Goal: Task Accomplishment & Management: Complete application form

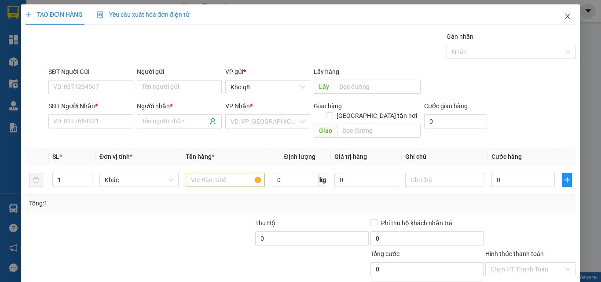
click at [564, 15] on icon "close" at bounding box center [567, 16] width 7 height 7
click at [564, 15] on div at bounding box center [568, 11] width 15 height 15
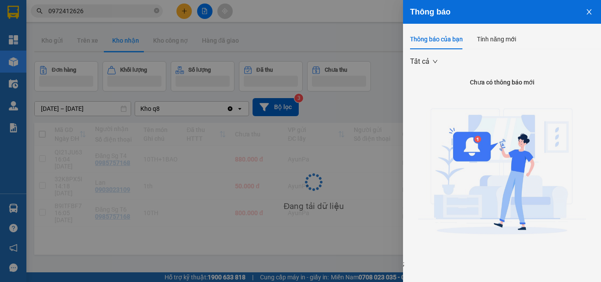
click at [561, 17] on div "Thông báo Thông báo của bạn Tính năng mới Tất cả Chưa có thông báo mới ;" at bounding box center [300, 141] width 601 height 282
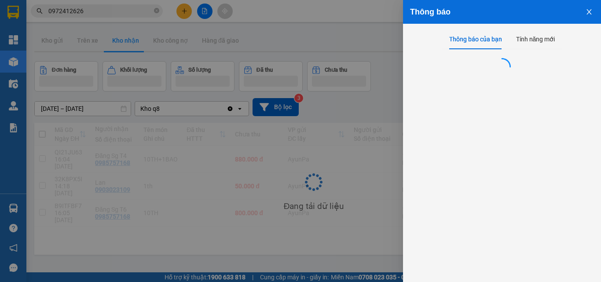
click at [342, 125] on div at bounding box center [300, 141] width 601 height 282
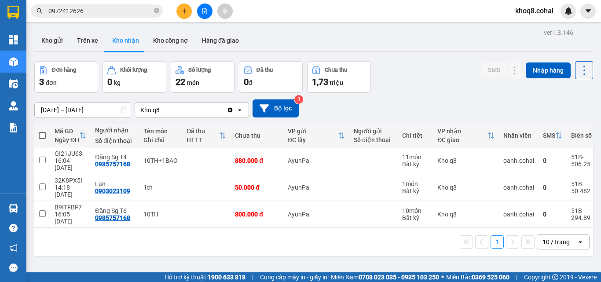
click at [131, 40] on button "Kho nhận" at bounding box center [125, 40] width 41 height 21
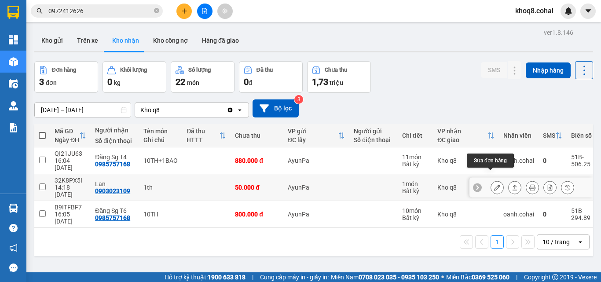
click at [494, 184] on icon at bounding box center [497, 187] width 6 height 6
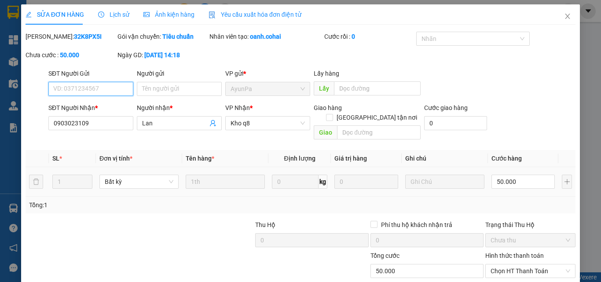
type input "0903023109"
type input "Lan"
type input "0"
type input "50.000"
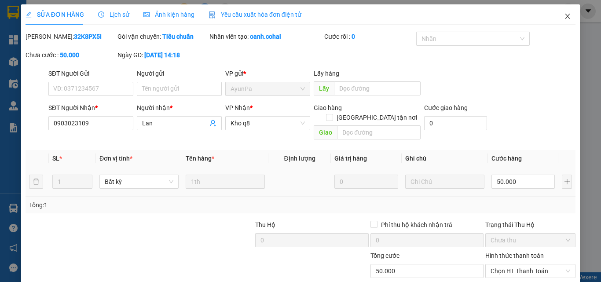
click at [564, 15] on icon "close" at bounding box center [567, 16] width 7 height 7
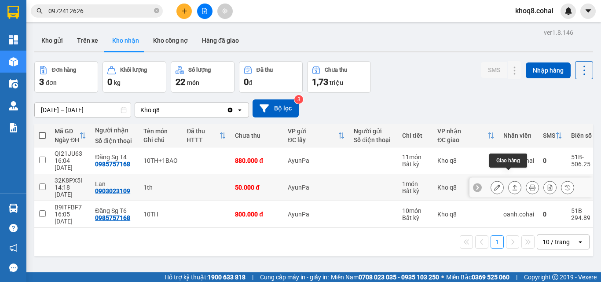
click at [512, 184] on icon at bounding box center [515, 187] width 6 height 6
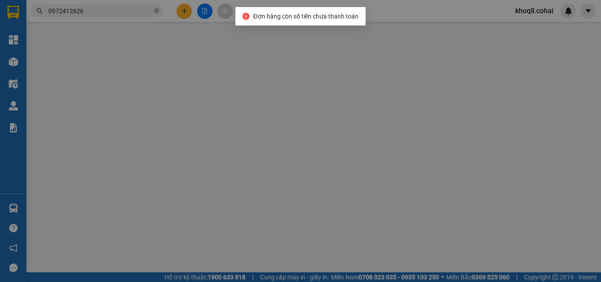
type input "0903023109"
type input "Lan"
type input "0"
type input "50.000"
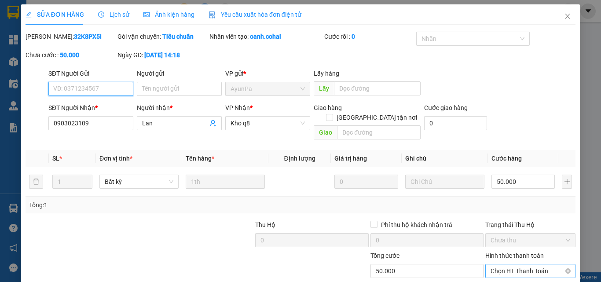
click at [499, 265] on span "Chọn HT Thanh Toán" at bounding box center [531, 271] width 80 height 13
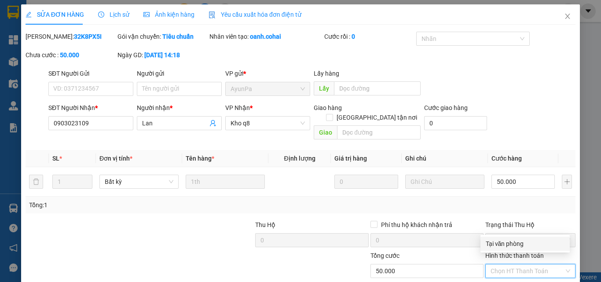
click at [497, 242] on div "Tại văn phòng" at bounding box center [525, 244] width 79 height 10
click at [497, 252] on label "Hình thức thanh toán" at bounding box center [514, 255] width 59 height 7
click at [497, 265] on input "Hình thức thanh toán" at bounding box center [527, 271] width 73 height 13
type input "0"
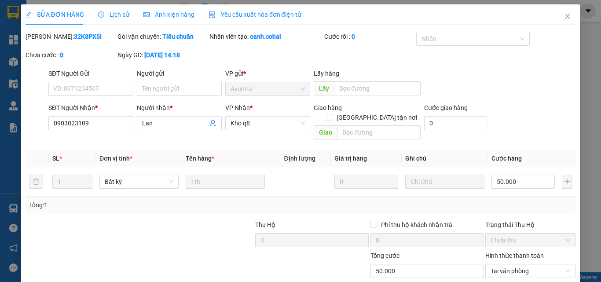
scroll to position [45, 0]
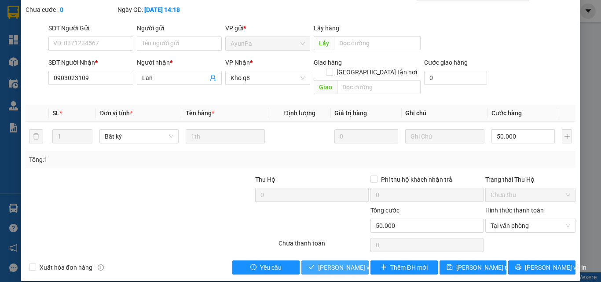
click at [322, 263] on span "[PERSON_NAME] và Giao hàng" at bounding box center [360, 268] width 84 height 10
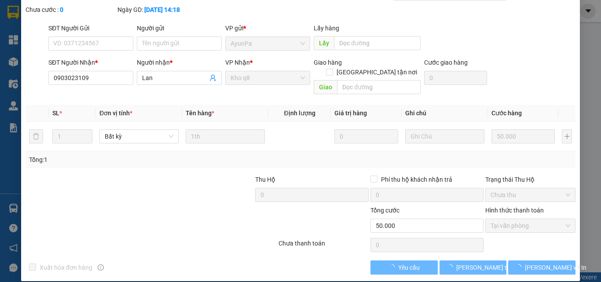
click at [594, 5] on div "SỬA ĐƠN HÀNG Lịch sử Ảnh kiện hàng Yêu cầu xuất hóa đơn điện tử Total Paid Fee …" at bounding box center [300, 141] width 601 height 282
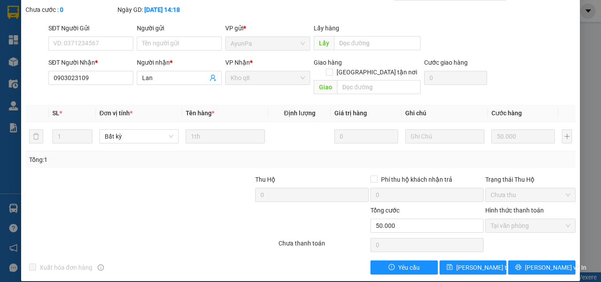
scroll to position [0, 0]
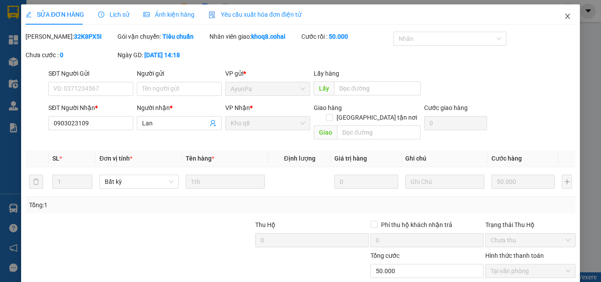
click at [564, 14] on icon "close" at bounding box center [567, 16] width 7 height 7
click at [561, 14] on div "khoq8.cohai" at bounding box center [542, 11] width 68 height 15
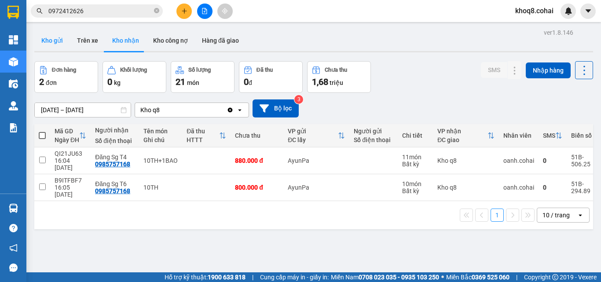
click at [50, 37] on button "Kho gửi" at bounding box center [52, 40] width 36 height 21
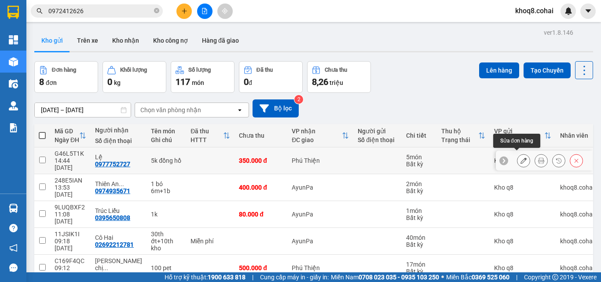
click at [521, 158] on icon at bounding box center [524, 161] width 6 height 6
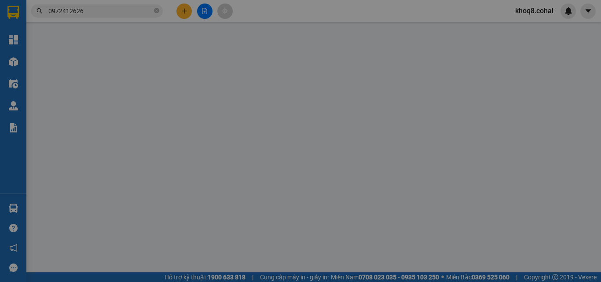
type input "0977752727"
type input "Lệ"
type input "0"
type input "350.000"
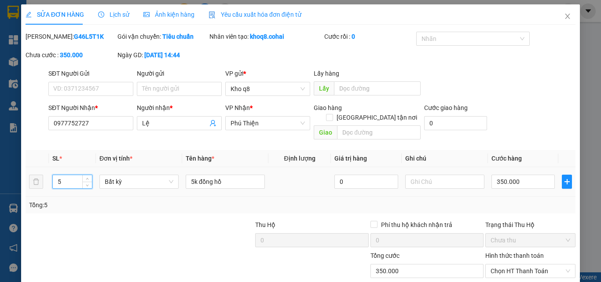
click at [64, 175] on input "5" at bounding box center [72, 181] width 39 height 13
type input "9"
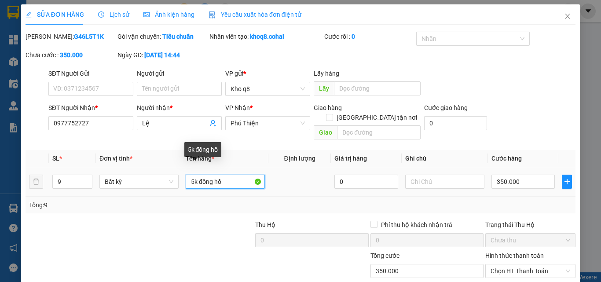
click at [196, 175] on input "5k đồng hồ" at bounding box center [225, 182] width 79 height 14
type input "5k+4k đồng hồ"
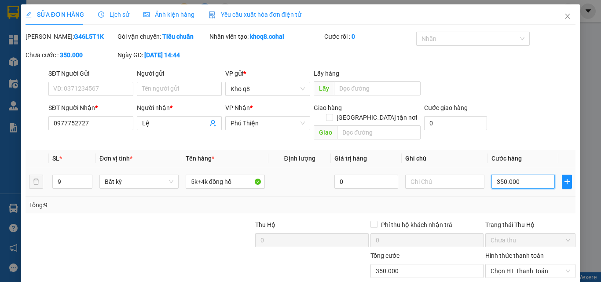
click at [524, 175] on input "350.000" at bounding box center [523, 182] width 63 height 14
type input "6"
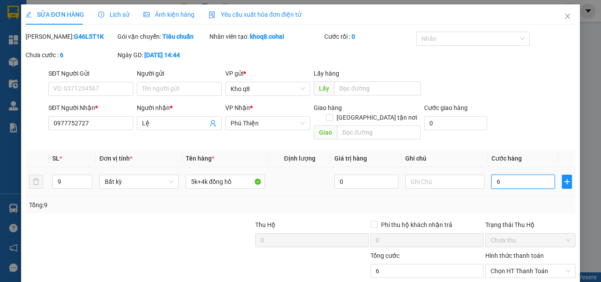
type input "63"
type input "630"
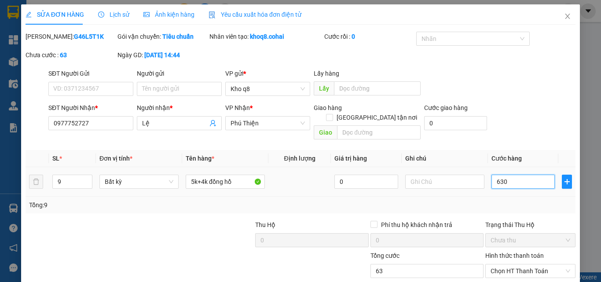
type input "630"
type input "63"
type input "6"
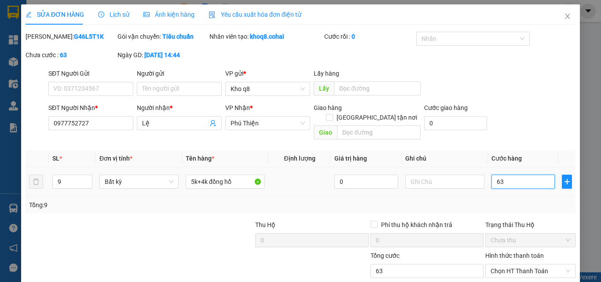
type input "6"
type input "65"
type input "650"
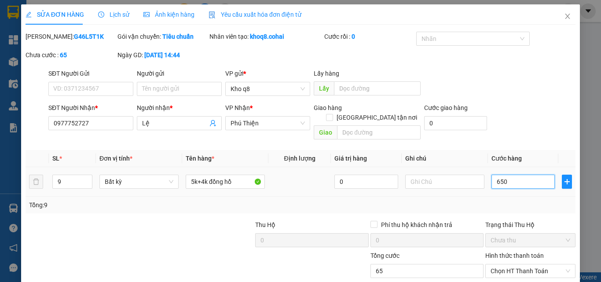
type input "650"
type input "650.000"
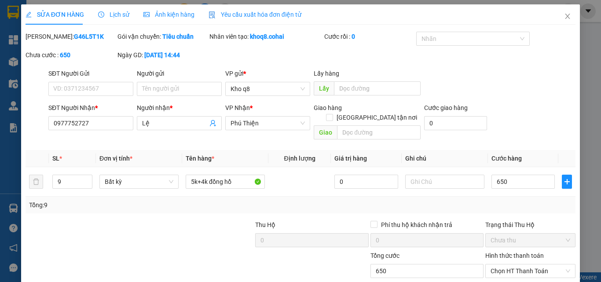
type input "650.000"
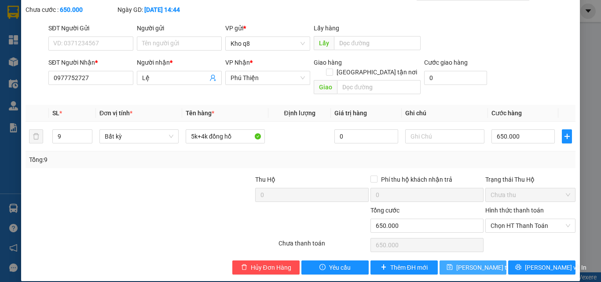
click at [472, 263] on span "[PERSON_NAME] thay đổi" at bounding box center [491, 268] width 70 height 10
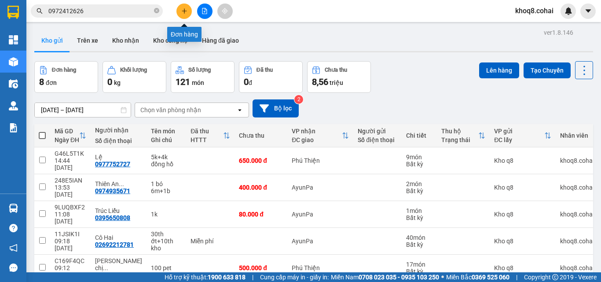
click at [183, 7] on button at bounding box center [183, 11] width 15 height 15
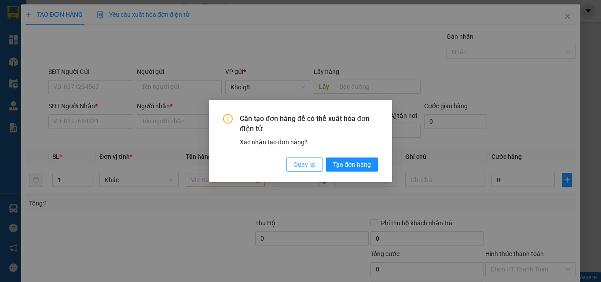
click at [309, 165] on span "Quay lại" at bounding box center [305, 165] width 22 height 10
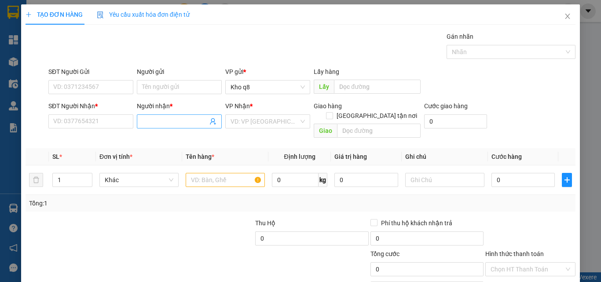
click at [180, 121] on input "Người nhận *" at bounding box center [175, 122] width 66 height 10
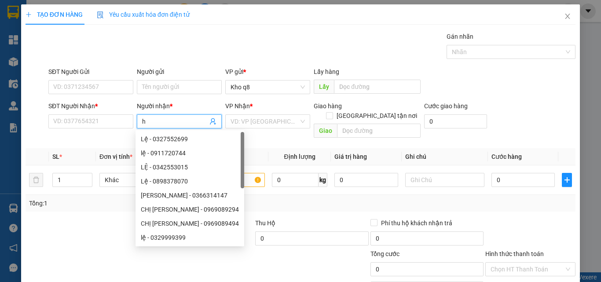
paste input "à"
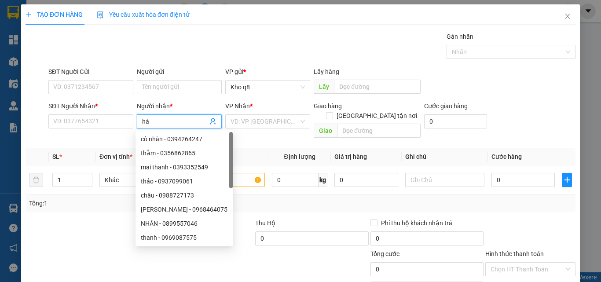
type input "hà q"
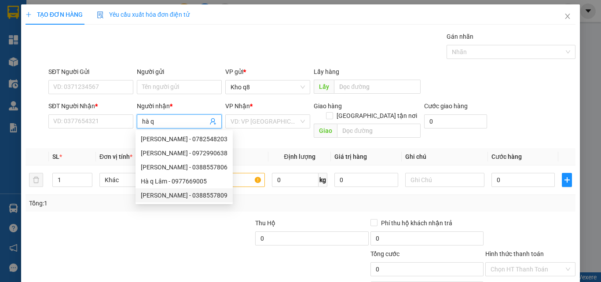
click at [206, 196] on div "[PERSON_NAME] - 0388557809" at bounding box center [184, 196] width 87 height 10
type input "0388557809"
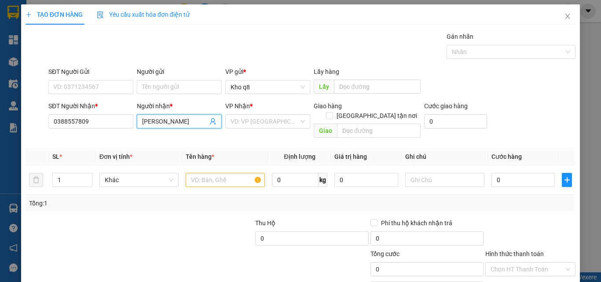
click at [186, 123] on input "[PERSON_NAME]" at bounding box center [175, 122] width 66 height 10
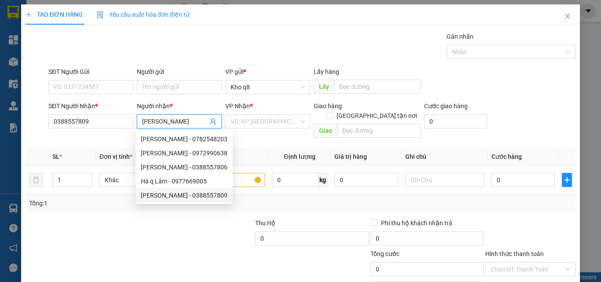
click at [207, 195] on div "[PERSON_NAME] - 0388557809" at bounding box center [184, 196] width 87 height 10
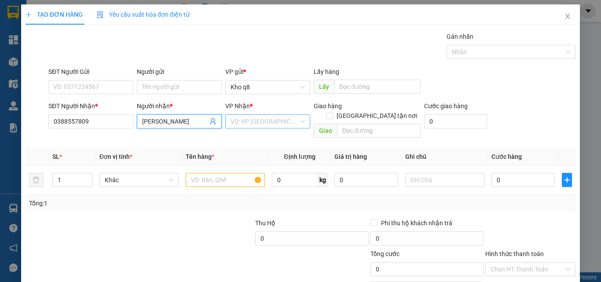
type input "[PERSON_NAME]"
click at [258, 118] on input "search" at bounding box center [265, 121] width 68 height 13
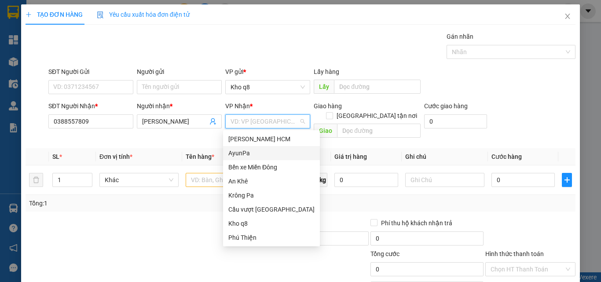
click at [242, 152] on div "AyunPa" at bounding box center [271, 153] width 86 height 10
click at [242, 152] on th "Tên hàng *" at bounding box center [225, 156] width 86 height 17
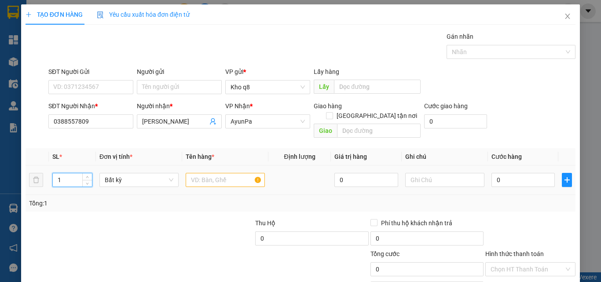
click at [66, 173] on input "1" at bounding box center [72, 179] width 39 height 13
type input "2"
click at [206, 173] on input "text" at bounding box center [225, 180] width 79 height 14
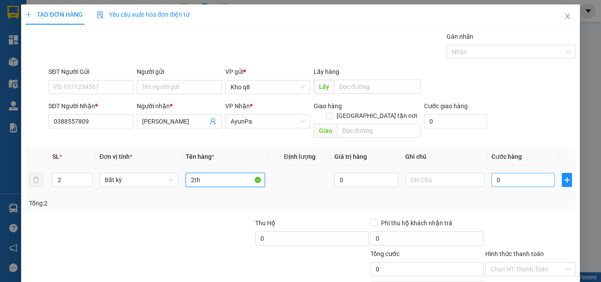
type input "2th"
click at [509, 173] on input "0" at bounding box center [523, 180] width 63 height 14
type input "1"
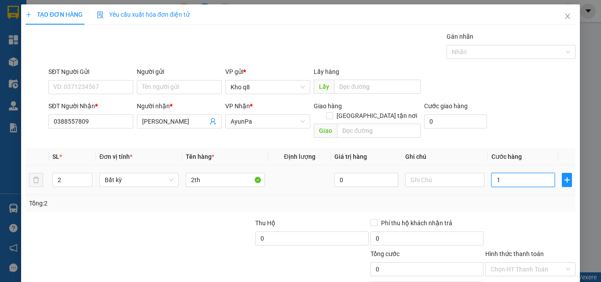
type input "1"
type input "14"
type input "140"
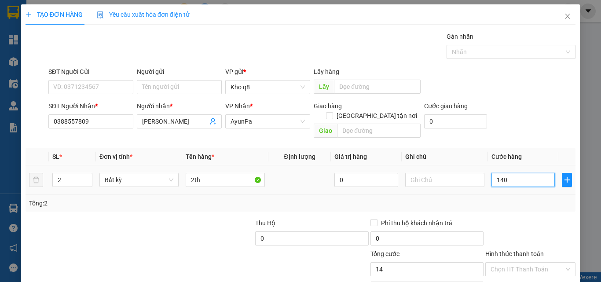
type input "140"
type input "140.000"
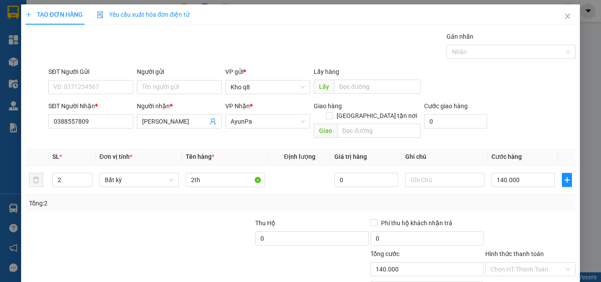
scroll to position [44, 0]
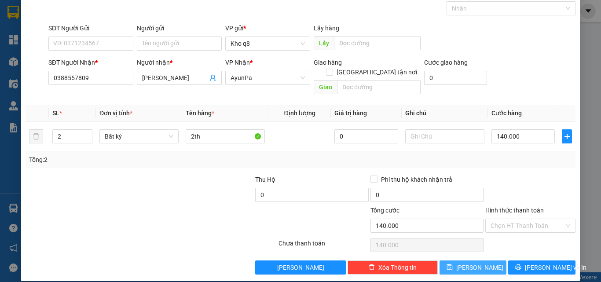
click at [478, 261] on button "[PERSON_NAME]" at bounding box center [473, 268] width 67 height 14
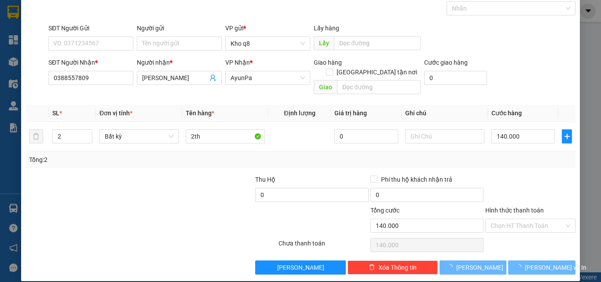
type input "1"
type input "0"
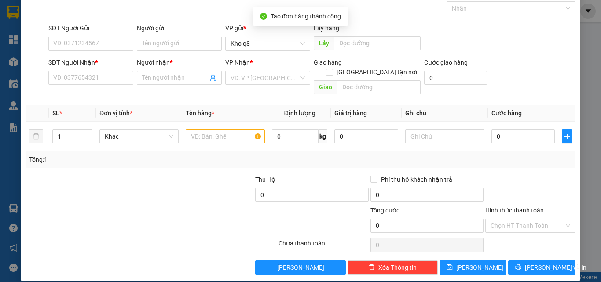
scroll to position [0, 0]
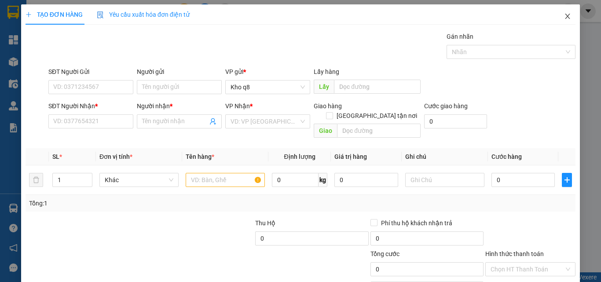
click at [566, 15] on icon "close" at bounding box center [568, 16] width 5 height 5
click at [560, 15] on span "khoq8.cohai" at bounding box center [534, 10] width 52 height 11
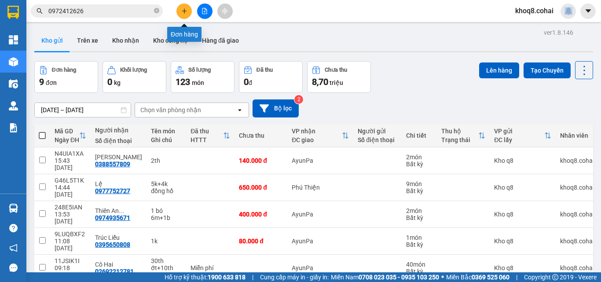
click at [180, 7] on button at bounding box center [183, 11] width 15 height 15
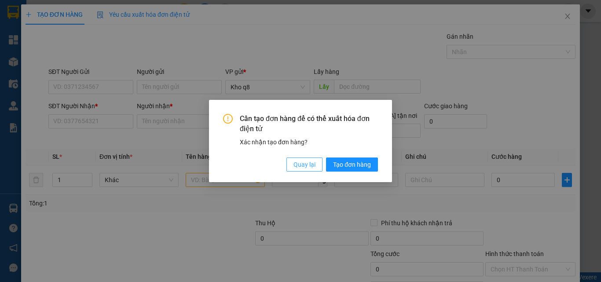
click at [313, 164] on span "Quay lại" at bounding box center [305, 165] width 22 height 10
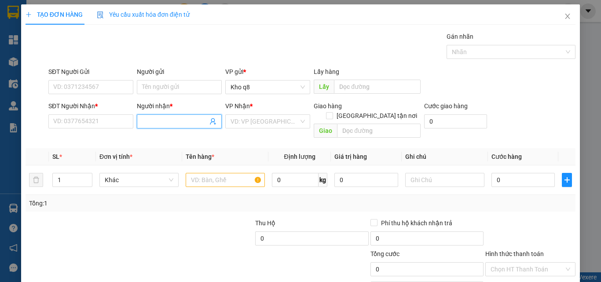
click at [156, 120] on input "Người nhận *" at bounding box center [175, 122] width 66 height 10
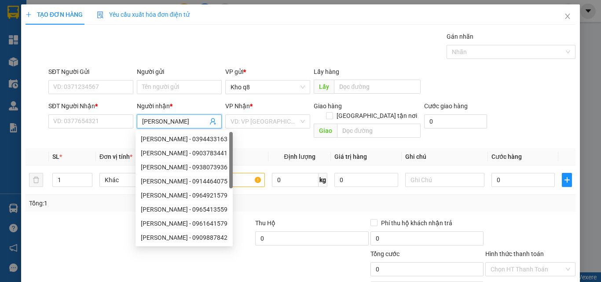
paste input "ắng"
type input "[PERSON_NAME]"
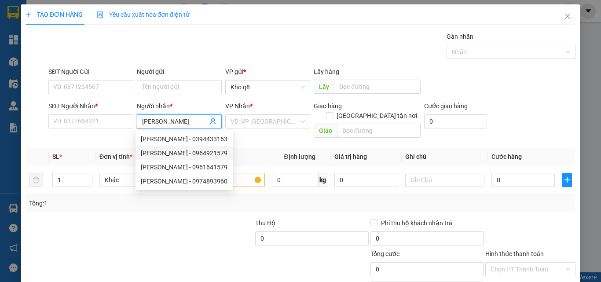
click at [196, 151] on div "[PERSON_NAME] - 0964921579" at bounding box center [184, 153] width 87 height 10
type input "0964921579"
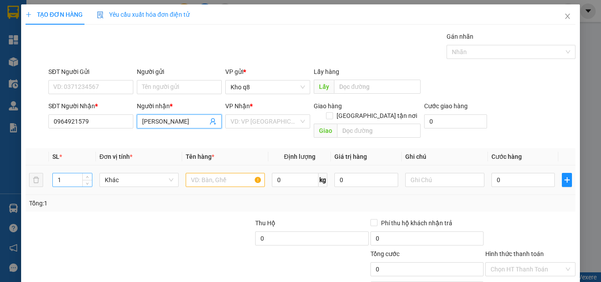
type input "[PERSON_NAME]"
click at [64, 173] on input "1" at bounding box center [72, 179] width 39 height 13
type input "2"
click at [202, 173] on input "text" at bounding box center [225, 180] width 79 height 14
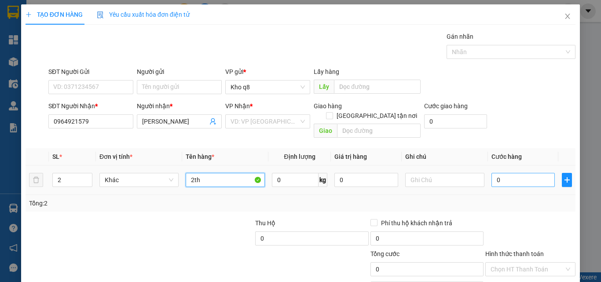
type input "2th"
click at [507, 173] on input "0" at bounding box center [523, 180] width 63 height 14
type input "1"
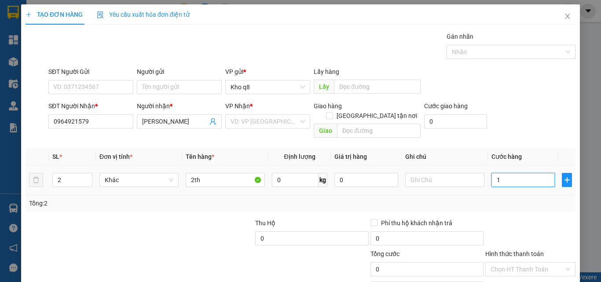
type input "1"
type input "12"
type input "120"
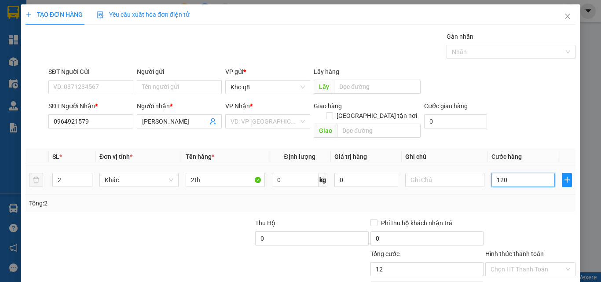
type input "120"
type input "120.000"
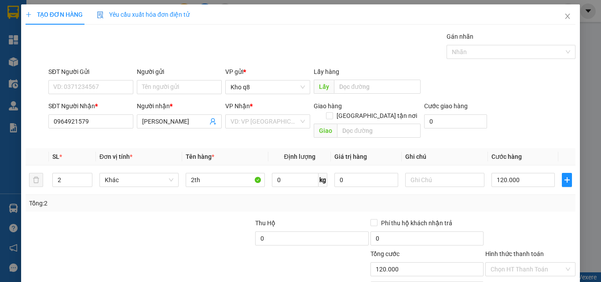
scroll to position [44, 0]
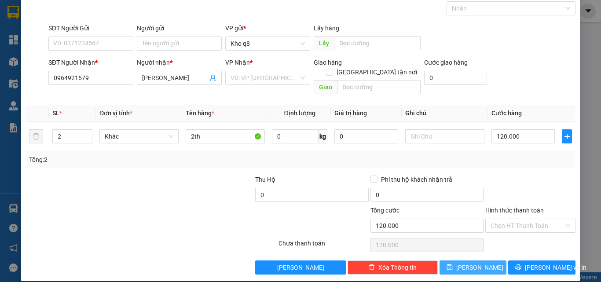
click at [469, 263] on span "[PERSON_NAME]" at bounding box center [479, 268] width 47 height 10
click at [469, 255] on div "Transit Pickup Surcharge Ids Transit Deliver Surcharge Ids Transit Deliver Surc…" at bounding box center [301, 131] width 550 height 287
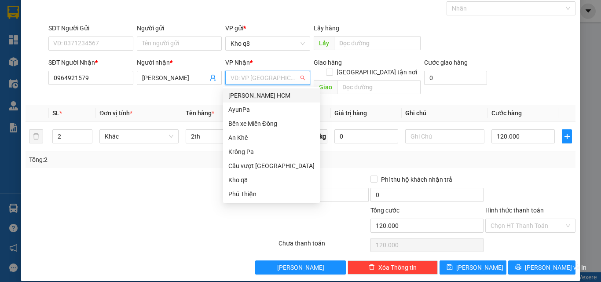
click at [268, 77] on input "search" at bounding box center [265, 77] width 68 height 13
click at [242, 110] on div "AyunPa" at bounding box center [271, 110] width 86 height 10
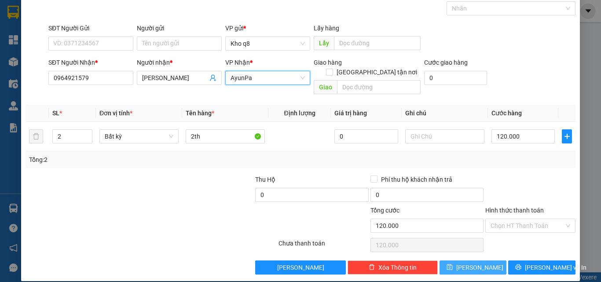
click at [453, 264] on icon "save" at bounding box center [450, 267] width 6 height 6
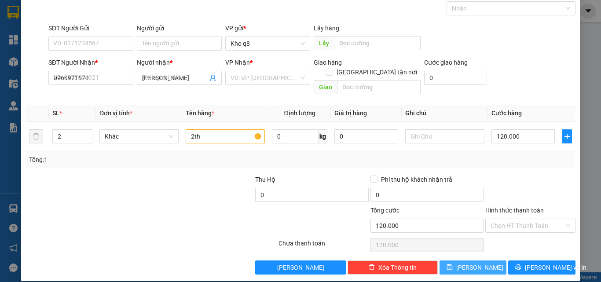
type input "1"
type input "0"
